Goal: Task Accomplishment & Management: Use online tool/utility

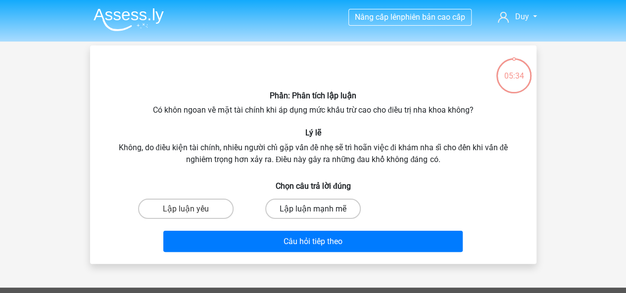
click at [301, 206] on font "Lập luận mạnh mẽ" at bounding box center [312, 208] width 67 height 9
click at [313, 209] on input "Lập luận mạnh mẽ" at bounding box center [316, 212] width 6 height 6
radio input "true"
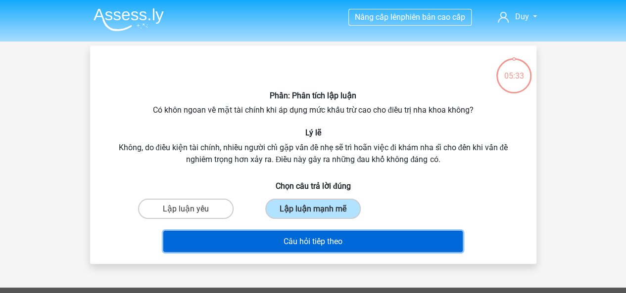
click at [313, 246] on font "Câu hỏi tiếp theo" at bounding box center [312, 241] width 59 height 9
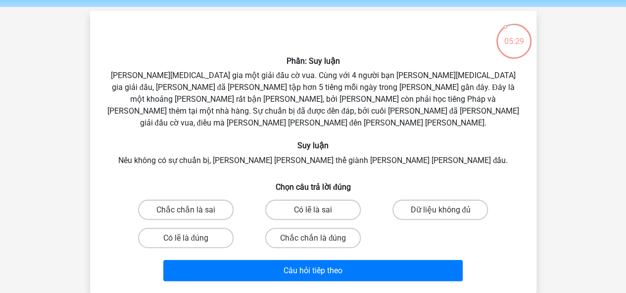
scroll to position [49, 0]
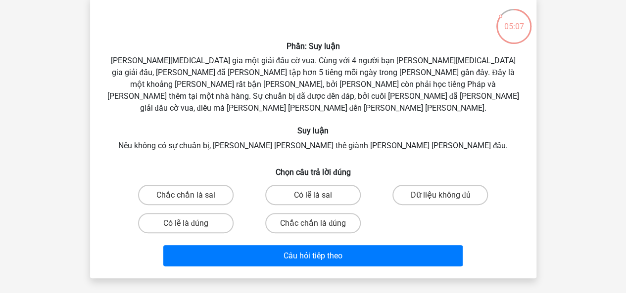
click at [319, 223] on input "Chắc chắn là đúng" at bounding box center [316, 226] width 6 height 6
radio input "true"
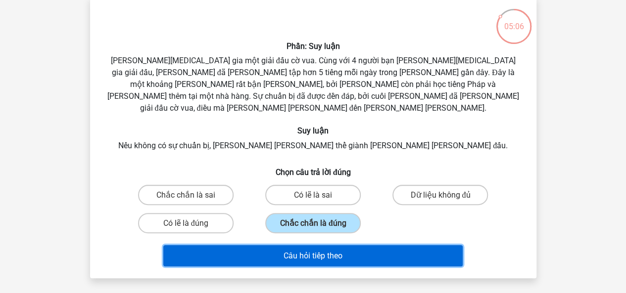
click at [319, 251] on font "Câu hỏi tiếp theo" at bounding box center [312, 255] width 59 height 9
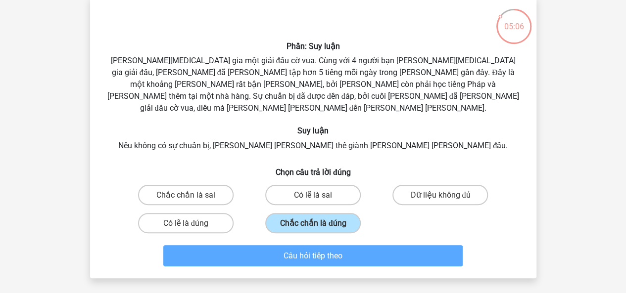
scroll to position [46, 0]
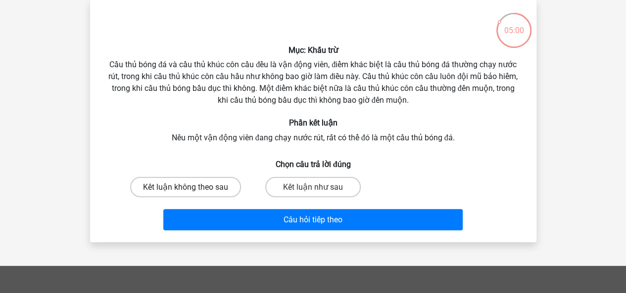
click at [216, 185] on font "Kết luận không theo sau" at bounding box center [185, 187] width 85 height 9
click at [192, 187] on input "Kết luận không theo sau" at bounding box center [188, 190] width 6 height 6
radio input "true"
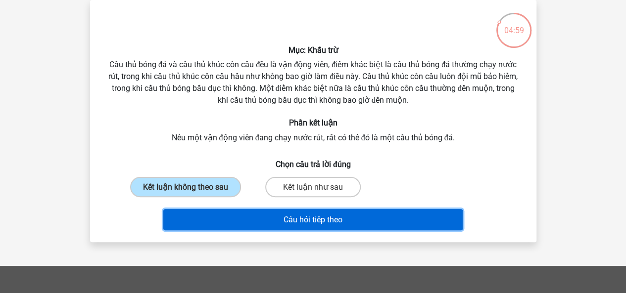
click at [251, 221] on button "Câu hỏi tiếp theo" at bounding box center [312, 219] width 299 height 21
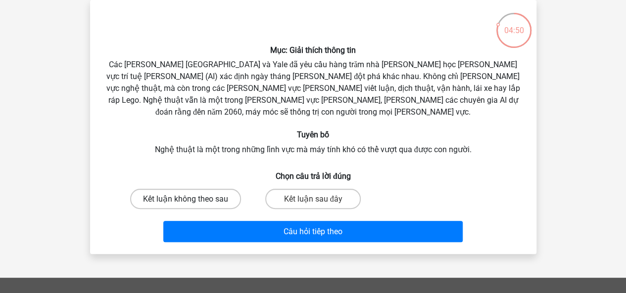
click at [209, 194] on font "Kết luận không theo sau" at bounding box center [185, 198] width 85 height 9
click at [192, 199] on input "Kết luận không theo sau" at bounding box center [188, 202] width 6 height 6
radio input "true"
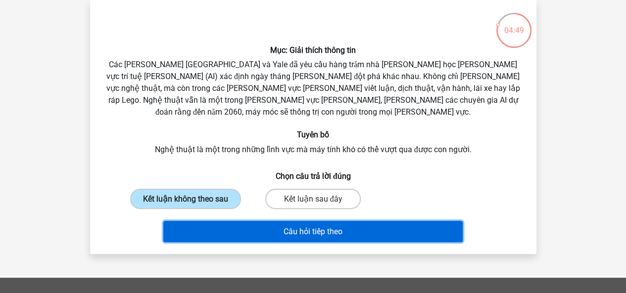
click at [248, 221] on button "Câu hỏi tiếp theo" at bounding box center [312, 231] width 299 height 21
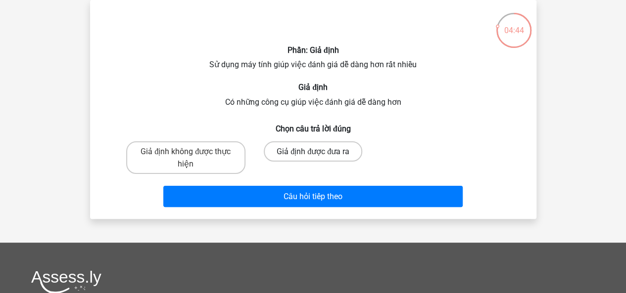
click at [309, 153] on font "Giả định được đưa ra" at bounding box center [312, 151] width 73 height 9
click at [313, 153] on input "Giả định được đưa ra" at bounding box center [316, 154] width 6 height 6
radio input "true"
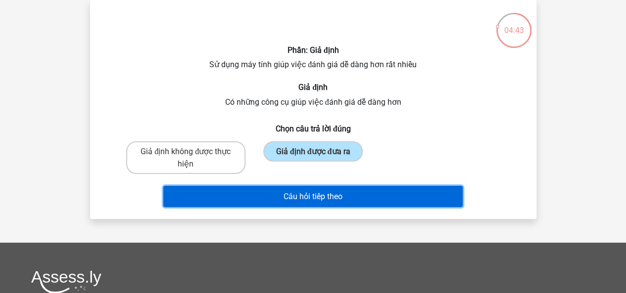
click at [296, 195] on font "Câu hỏi tiếp theo" at bounding box center [312, 196] width 59 height 9
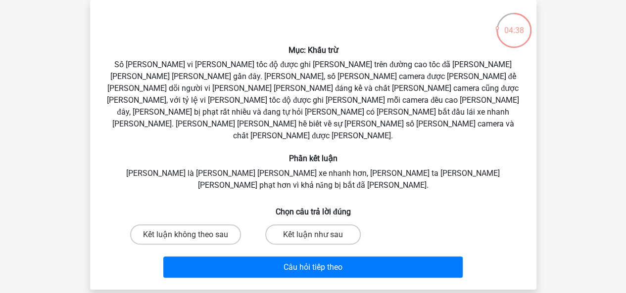
click at [190, 234] on input "Kết luận không theo sau" at bounding box center [188, 237] width 6 height 6
radio input "true"
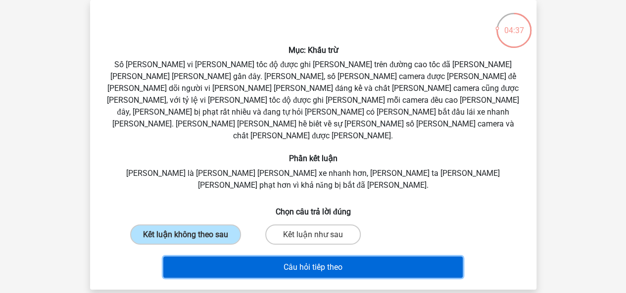
click at [250, 257] on button "Câu hỏi tiếp theo" at bounding box center [312, 267] width 299 height 21
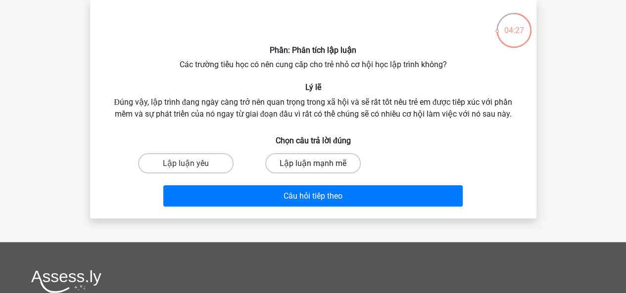
click at [287, 164] on font "Lập luận mạnh mẽ" at bounding box center [312, 163] width 67 height 9
click at [313, 164] on input "Lập luận mạnh mẽ" at bounding box center [316, 166] width 6 height 6
radio input "true"
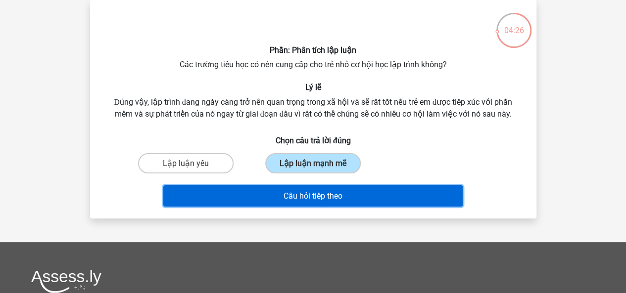
click at [301, 200] on font "Câu hỏi tiếp theo" at bounding box center [312, 195] width 59 height 9
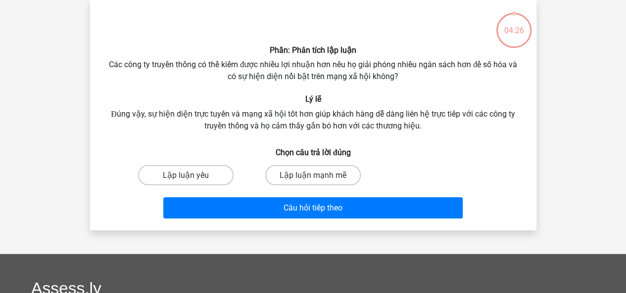
drag, startPoint x: 201, startPoint y: 171, endPoint x: 266, endPoint y: 192, distance: 68.8
click at [208, 172] on label "Lập luận yếu" at bounding box center [185, 175] width 95 height 20
click at [192, 175] on input "Lập luận yếu" at bounding box center [188, 178] width 6 height 6
radio input "true"
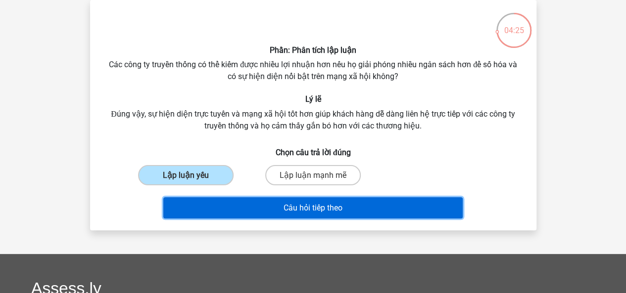
click at [278, 211] on button "Câu hỏi tiếp theo" at bounding box center [312, 207] width 299 height 21
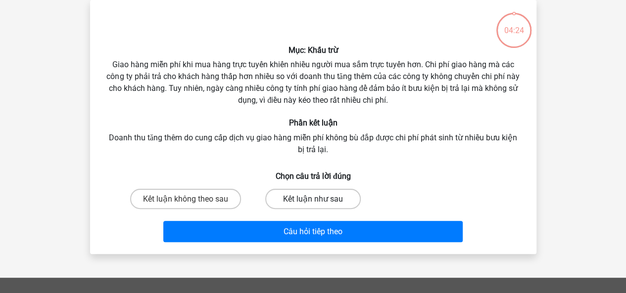
click at [299, 187] on div "Kết luận như sau" at bounding box center [312, 199] width 127 height 28
click at [301, 202] on font "Kết luận như sau" at bounding box center [313, 198] width 60 height 9
click at [313, 202] on input "Kết luận như sau" at bounding box center [316, 202] width 6 height 6
radio input "true"
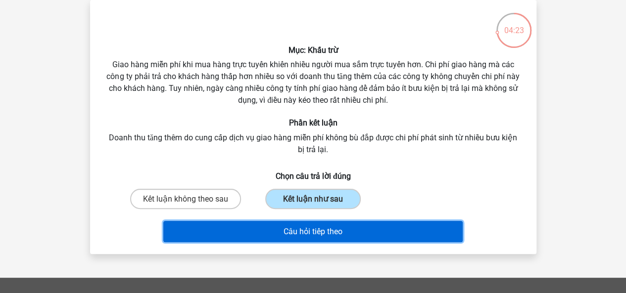
click at [306, 239] on button "Câu hỏi tiếp theo" at bounding box center [312, 231] width 299 height 21
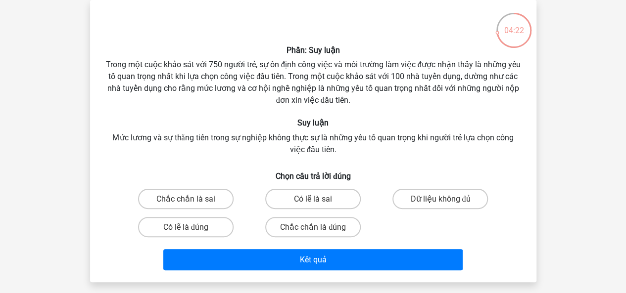
drag, startPoint x: 224, startPoint y: 235, endPoint x: 268, endPoint y: 245, distance: 45.2
click at [223, 233] on label "Có lẽ là đúng" at bounding box center [185, 227] width 95 height 20
click at [192, 233] on input "Có lẽ là đúng" at bounding box center [188, 230] width 6 height 6
radio input "true"
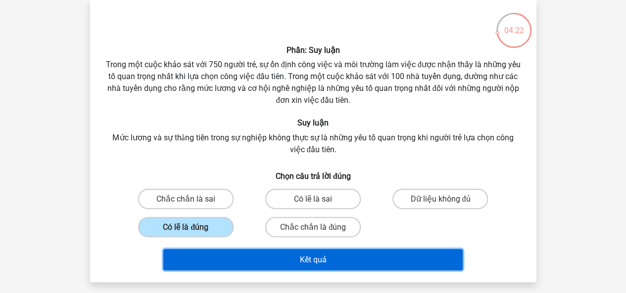
click at [285, 259] on button "Kết quả" at bounding box center [312, 259] width 299 height 21
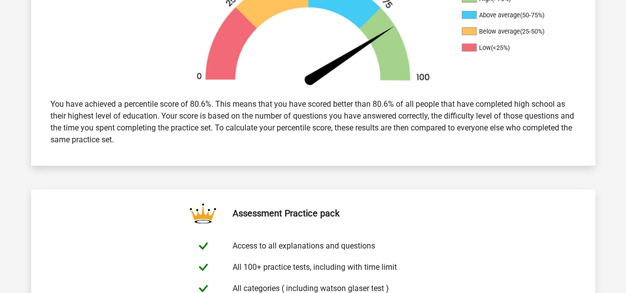
scroll to position [247, 0]
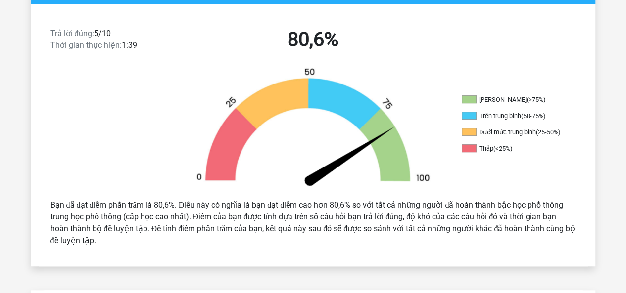
click at [373, 125] on img at bounding box center [313, 129] width 267 height 124
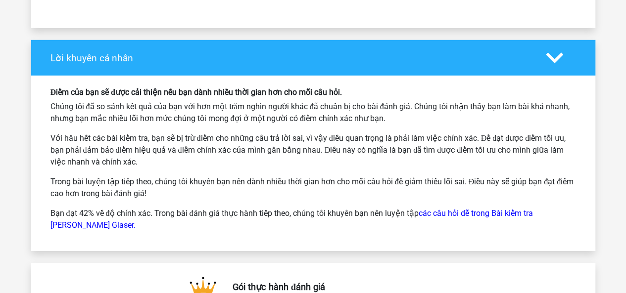
scroll to position [1339, 0]
